Goal: Contribute content: Add original content to the website for others to see

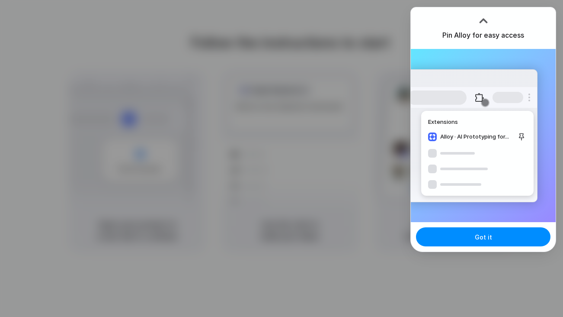
click at [480, 43] on div "Pin Alloy for easy access" at bounding box center [483, 28] width 145 height 42
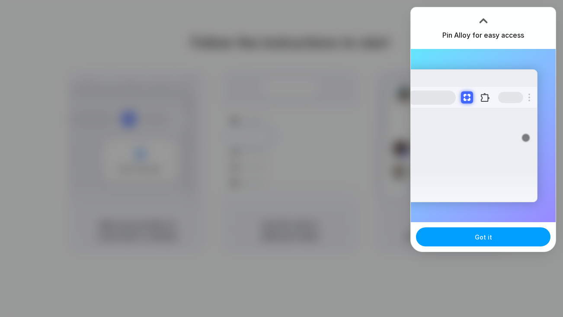
click at [470, 237] on button "Got it" at bounding box center [483, 236] width 135 height 19
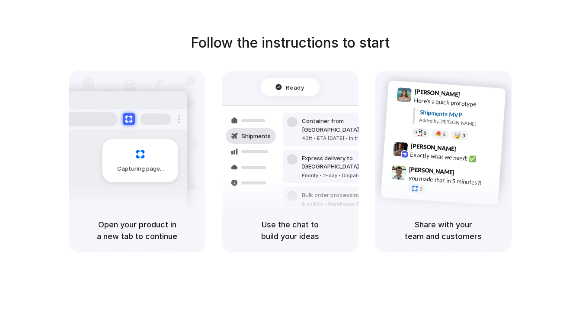
click at [534, 24] on div "Follow the instructions to start Capturing page Open your product in a new tab …" at bounding box center [290, 167] width 580 height 334
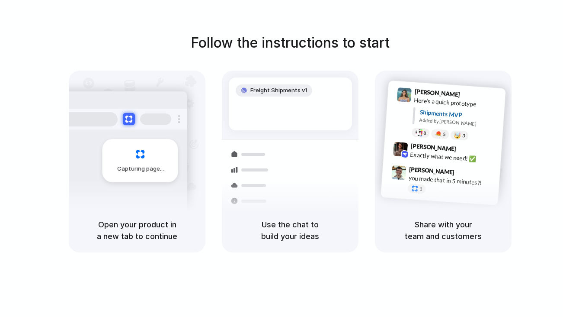
click at [282, 158] on div at bounding box center [282, 158] width 0 height 0
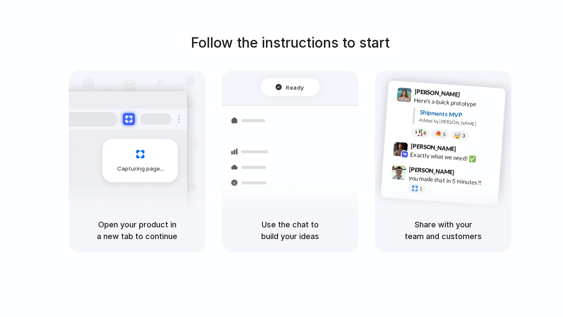
click at [282, 158] on div at bounding box center [282, 158] width 0 height 0
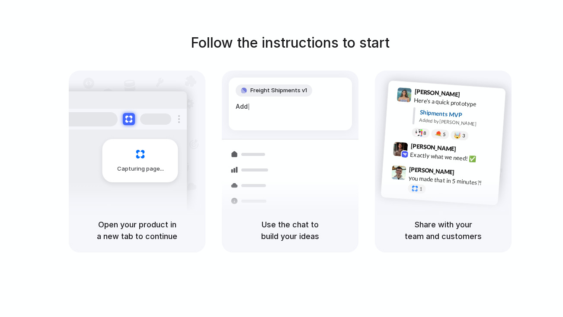
click at [282, 158] on div at bounding box center [282, 158] width 0 height 0
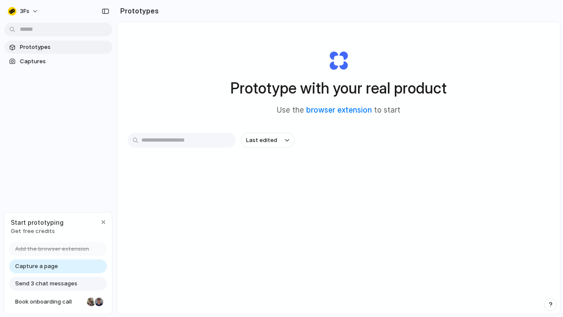
click at [304, 199] on div "Last edited" at bounding box center [339, 171] width 422 height 76
click at [333, 111] on link "browser extension" at bounding box center [339, 110] width 66 height 9
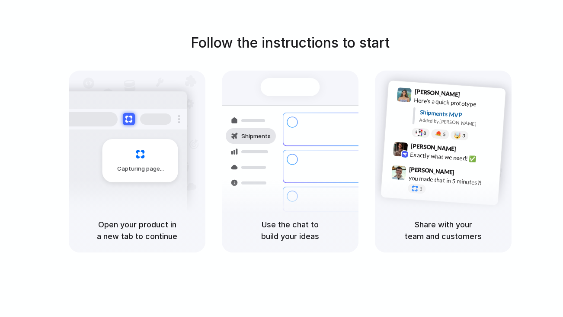
click at [317, 123] on div "Container from Shanghai" at bounding box center [348, 125] width 93 height 17
click at [287, 91] on div "Ready" at bounding box center [290, 87] width 59 height 18
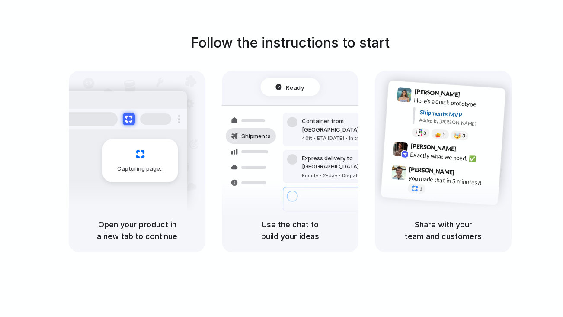
click at [140, 138] on div "Capturing page" at bounding box center [122, 157] width 131 height 133
click at [140, 137] on div "Capturing page" at bounding box center [122, 157] width 131 height 133
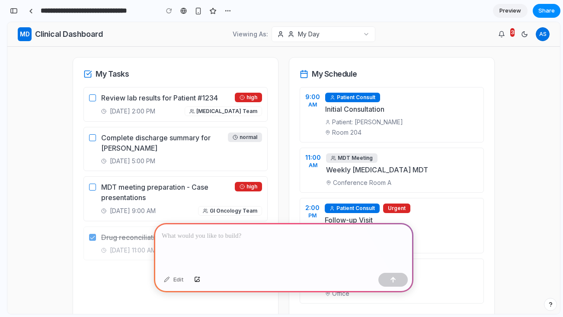
click at [218, 238] on p at bounding box center [284, 236] width 244 height 10
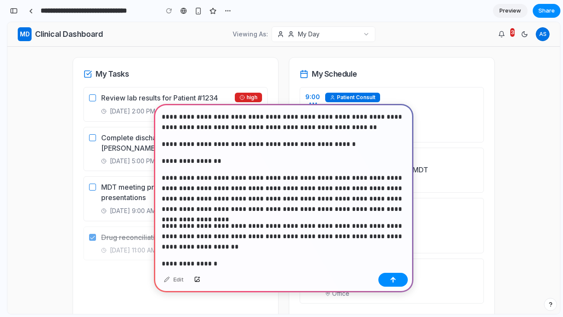
scroll to position [1164, 0]
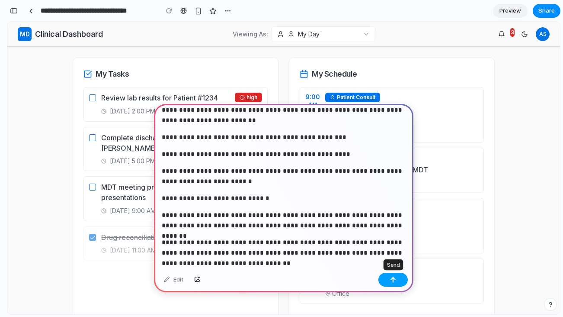
click at [395, 278] on div "button" at bounding box center [393, 279] width 6 height 6
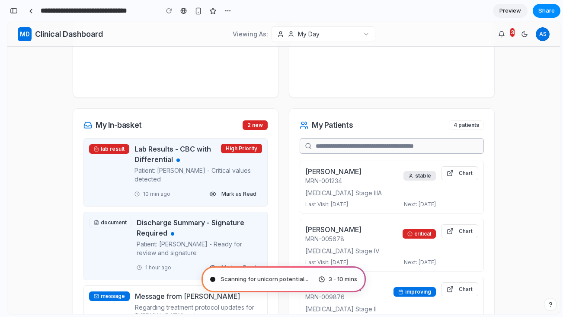
scroll to position [0, 0]
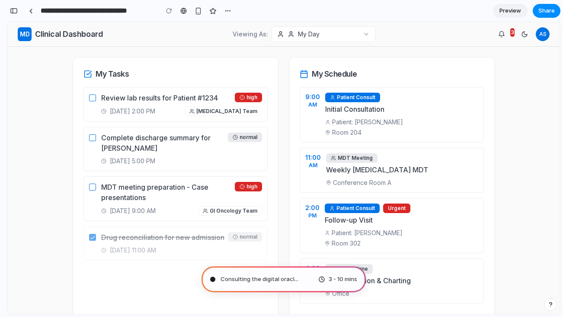
type input "**********"
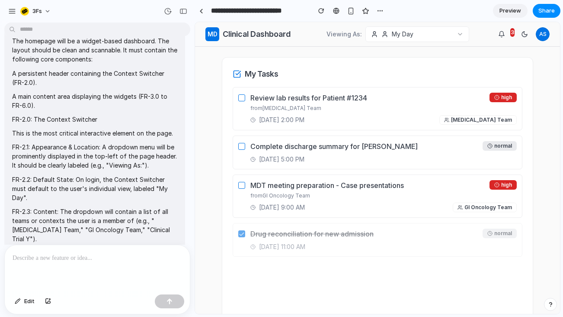
click at [509, 12] on span "Preview" at bounding box center [511, 10] width 22 height 9
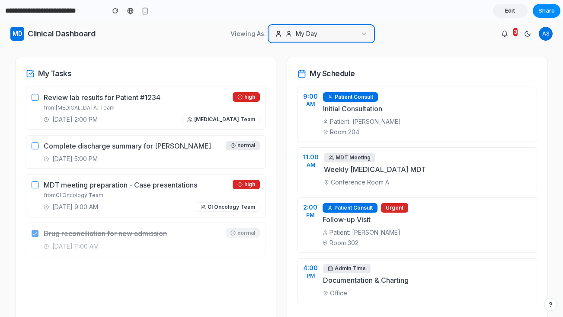
click at [298, 36] on div "My Day" at bounding box center [296, 33] width 42 height 9
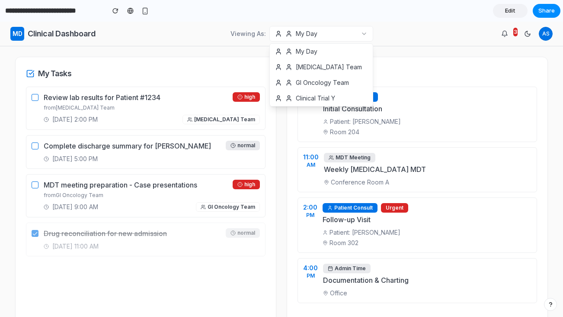
click at [215, 26] on div "Viewing As: My Day My Day [MEDICAL_DATA] Team GI Oncology Team Clinical Trial Y" at bounding box center [301, 34] width 398 height 16
